Goal: Navigation & Orientation: Locate item on page

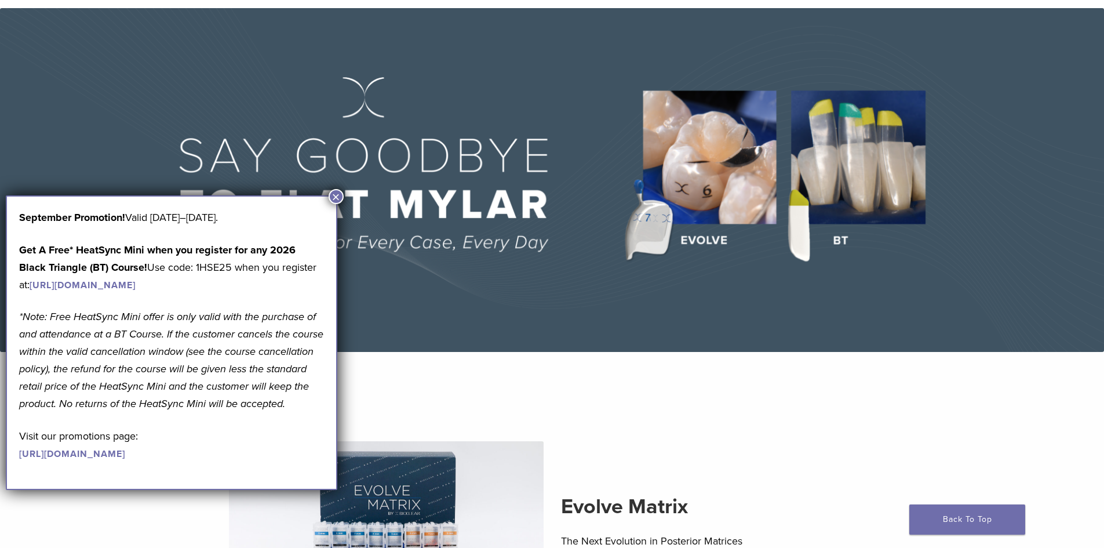
scroll to position [116, 0]
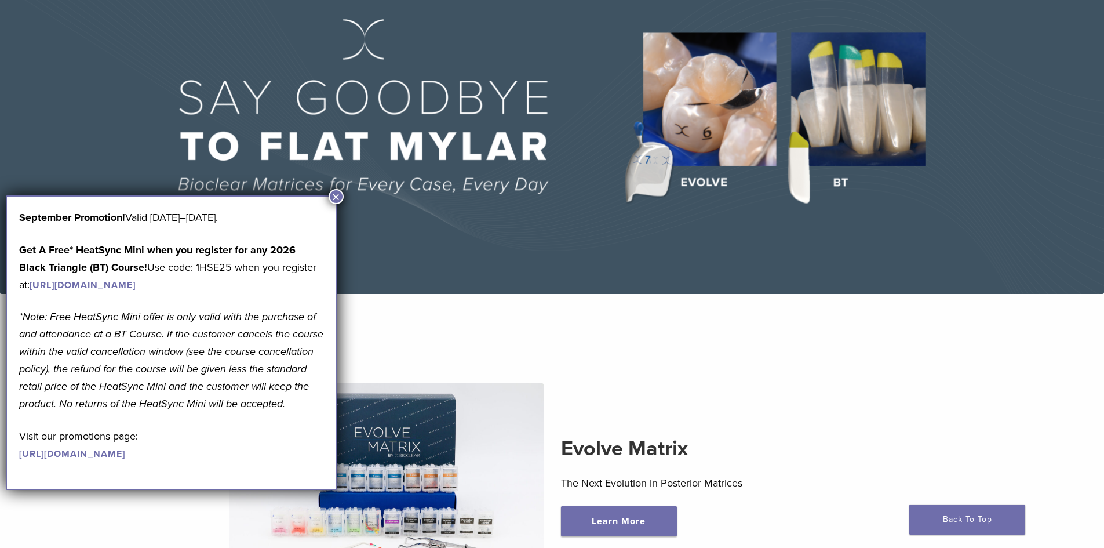
click at [335, 192] on button "×" at bounding box center [336, 196] width 15 height 15
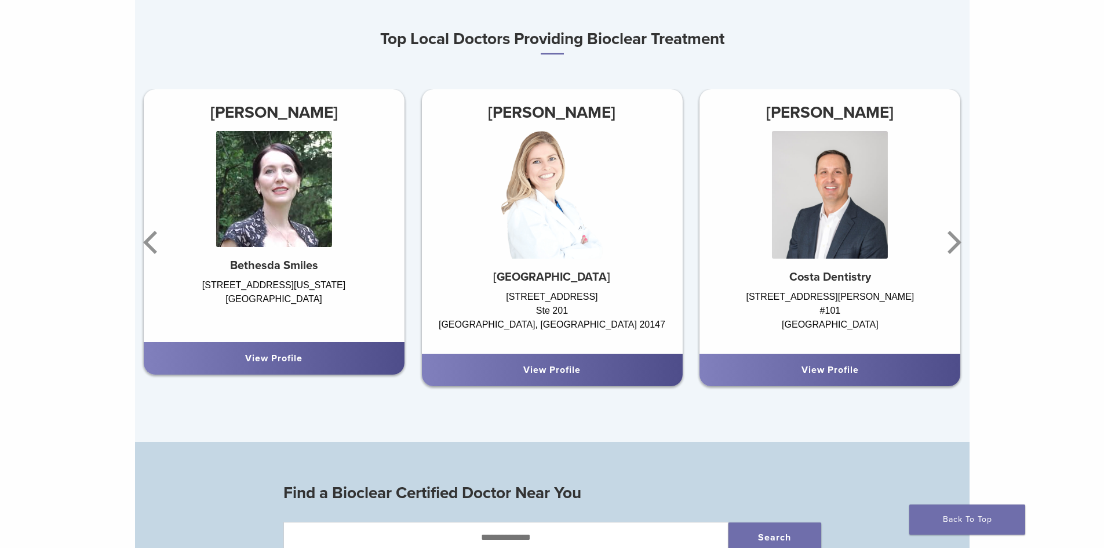
scroll to position [811, 0]
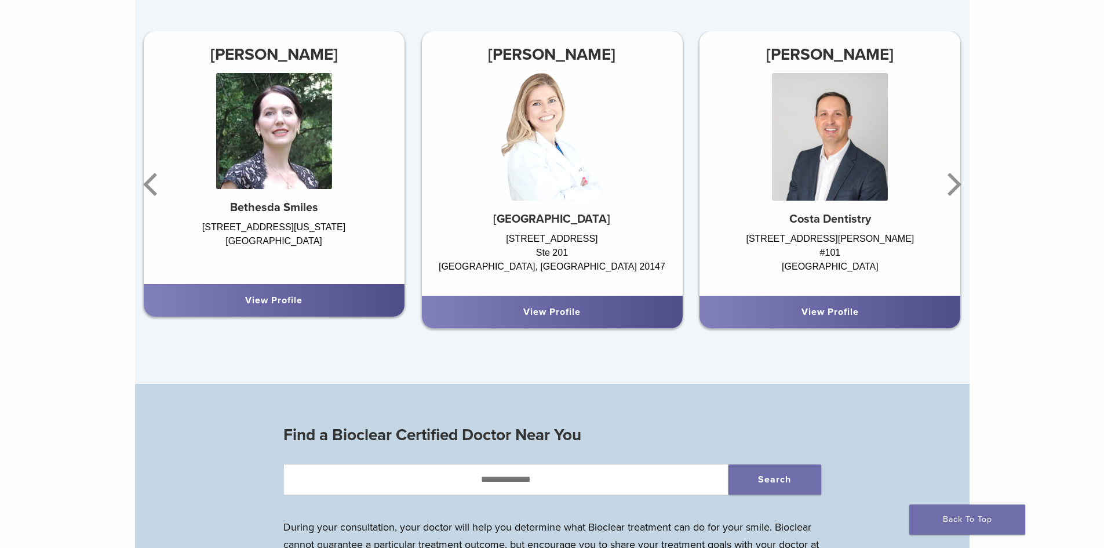
click at [515, 359] on div "Top Local Doctors Providing Bioclear Treatment [PERSON_NAME] [GEOGRAPHIC_DATA] …" at bounding box center [552, 157] width 834 height 454
click at [956, 185] on icon "Next" at bounding box center [954, 184] width 14 height 23
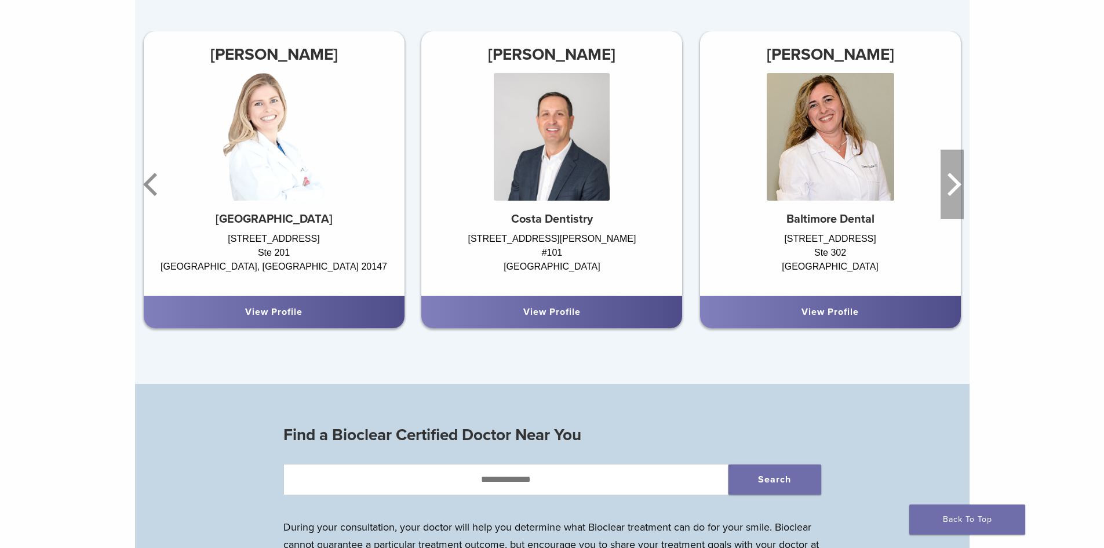
click at [956, 185] on icon "Next" at bounding box center [954, 184] width 14 height 23
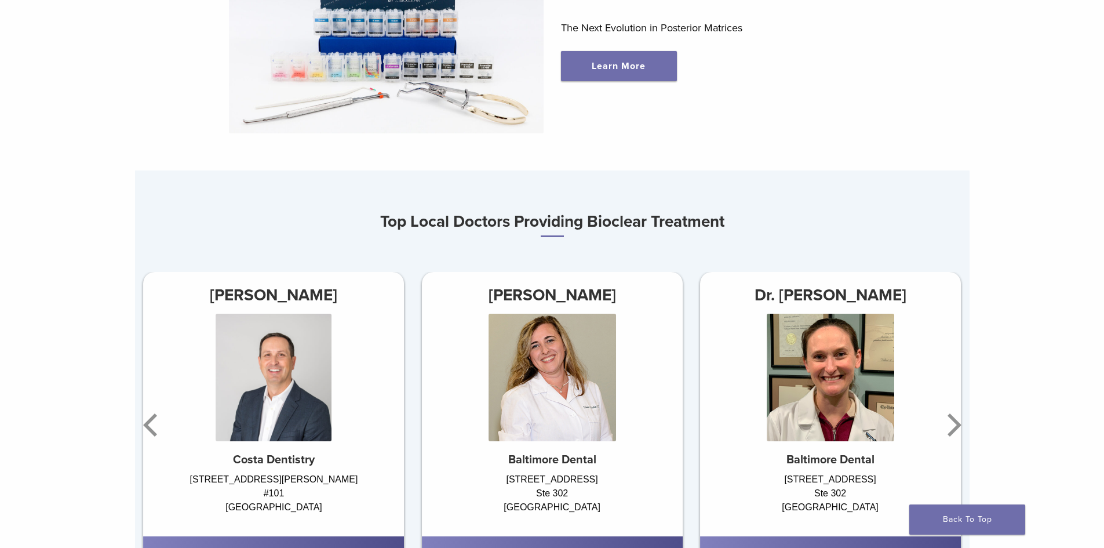
scroll to position [637, 0]
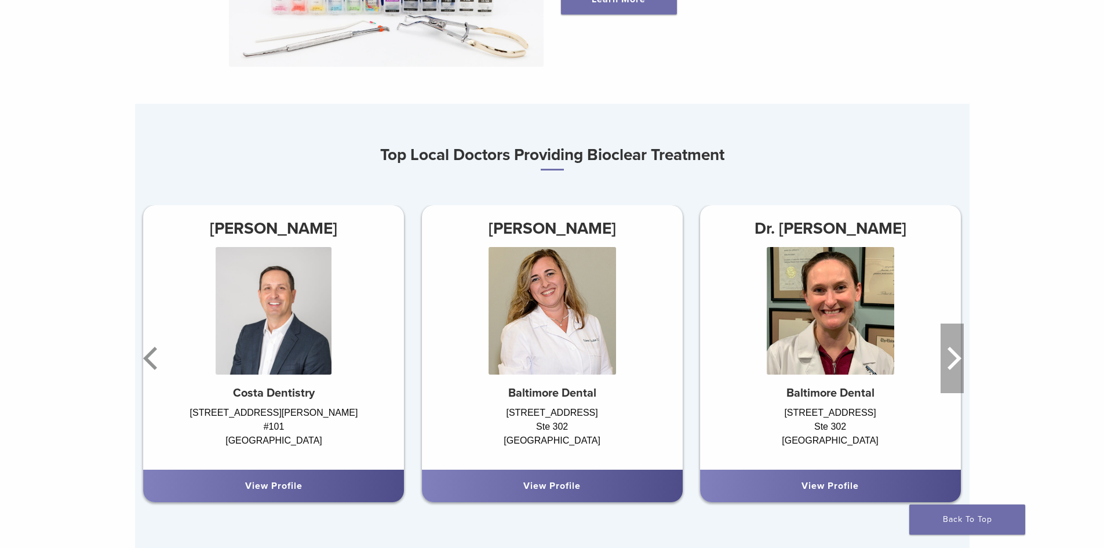
click at [954, 361] on icon "Next" at bounding box center [951, 358] width 23 height 70
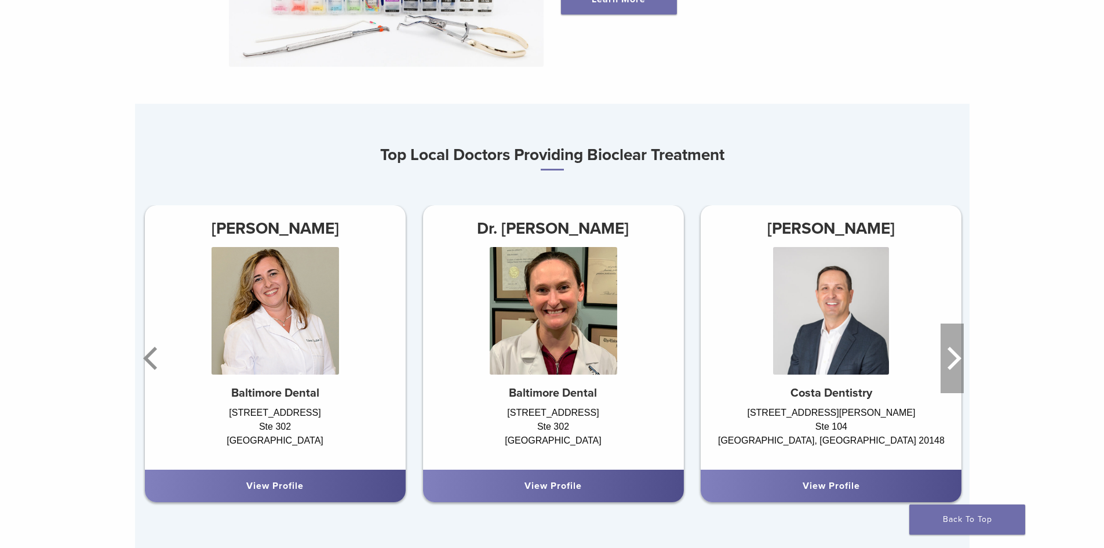
click at [954, 361] on icon "Next" at bounding box center [951, 358] width 23 height 70
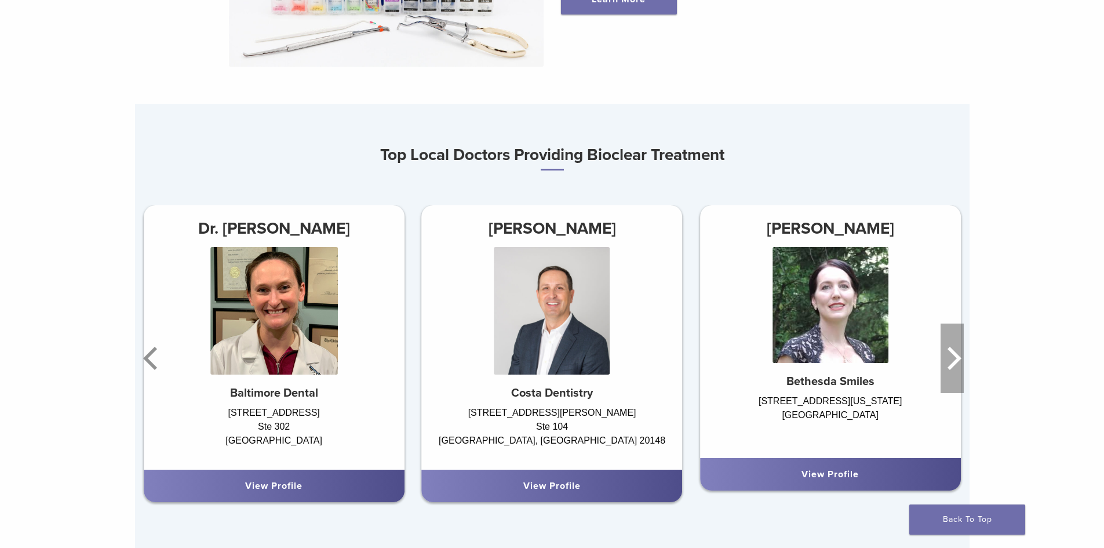
click at [954, 361] on icon "Next" at bounding box center [951, 358] width 23 height 70
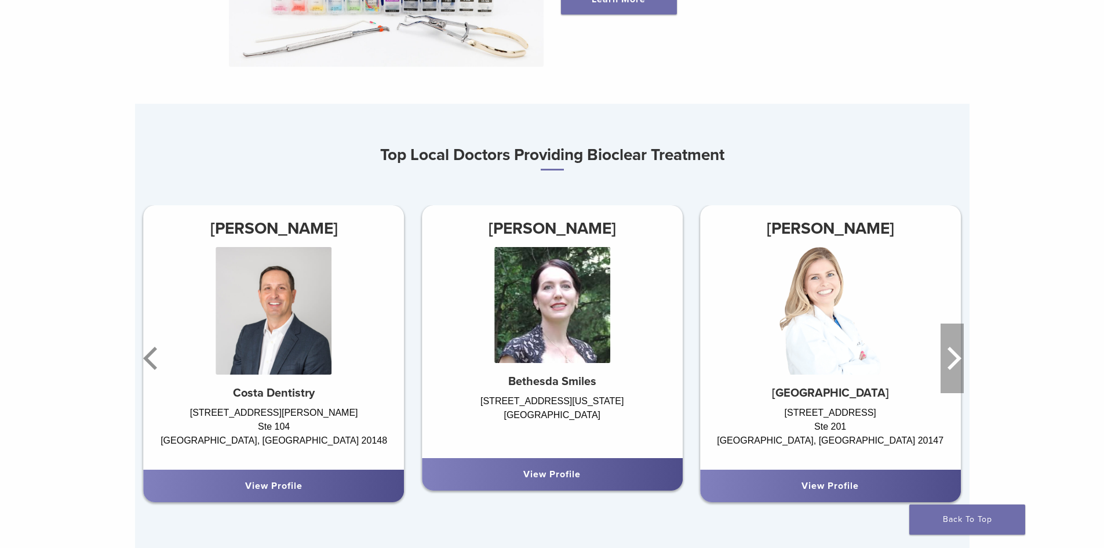
click at [954, 361] on icon "Next" at bounding box center [951, 358] width 23 height 70
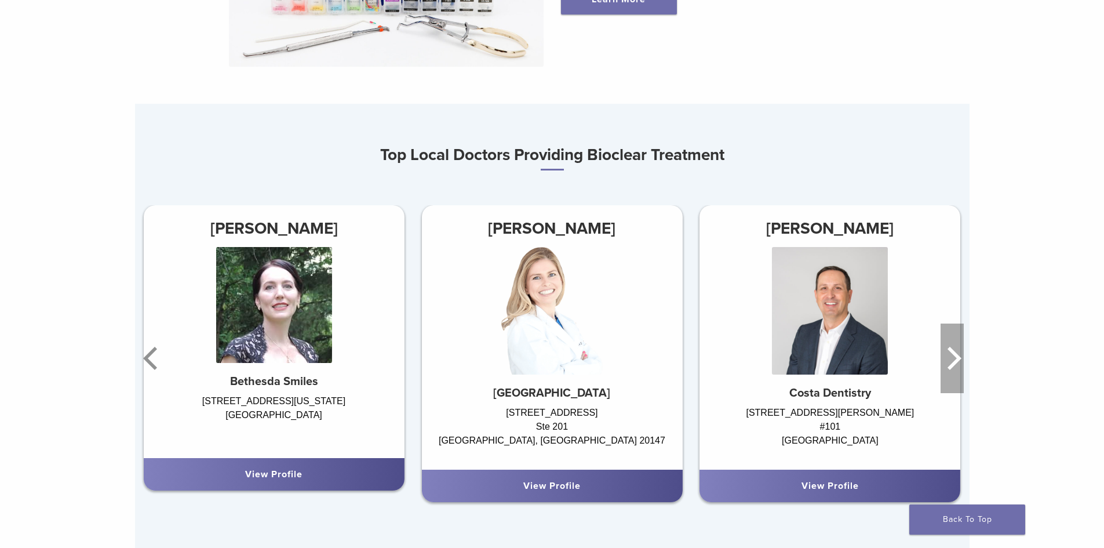
click at [952, 361] on icon "Next" at bounding box center [951, 358] width 23 height 70
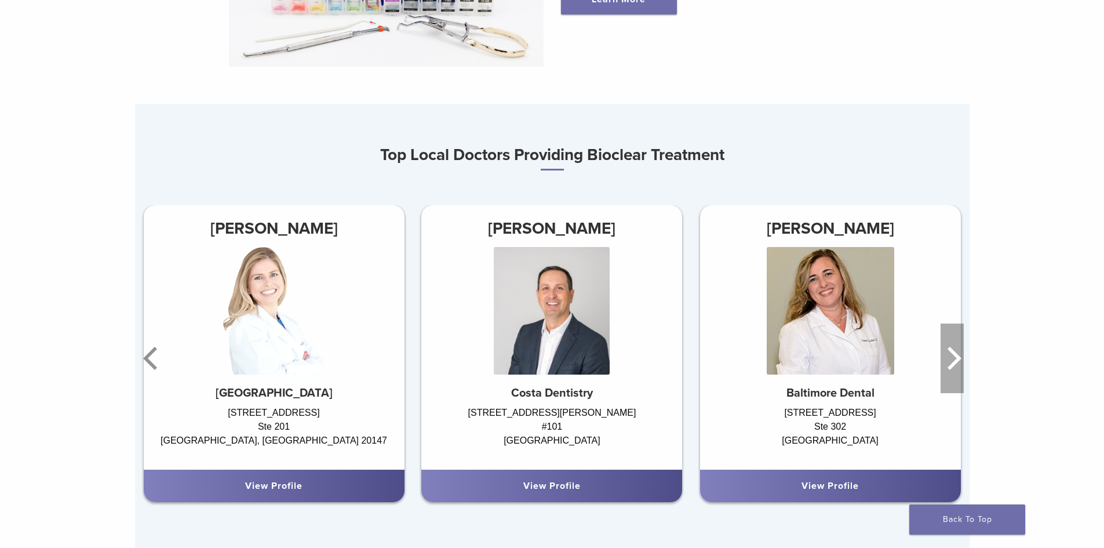
click at [952, 361] on icon "Next" at bounding box center [951, 358] width 23 height 70
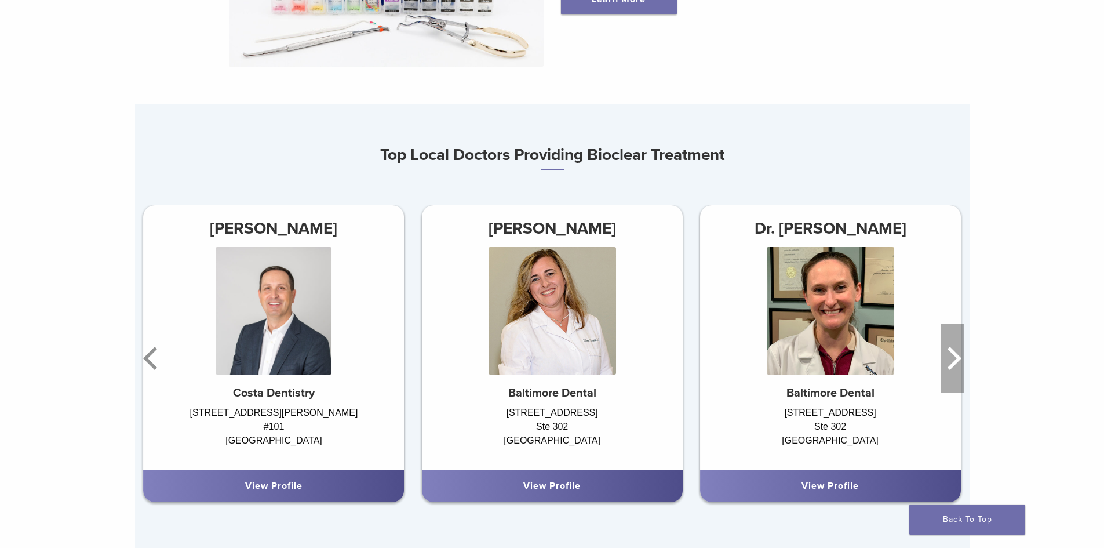
click at [952, 361] on icon "Next" at bounding box center [951, 358] width 23 height 70
